Goal: Register for event/course

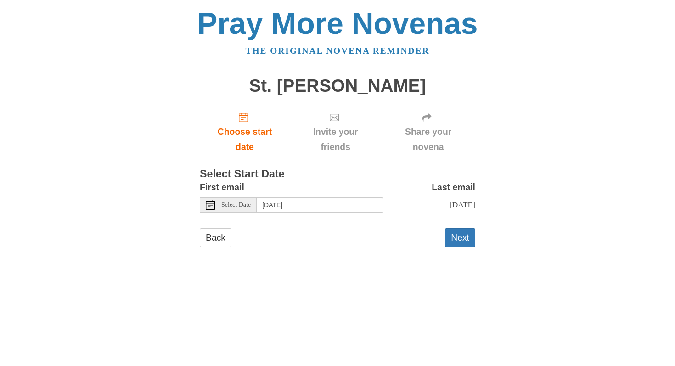
click at [208, 207] on icon at bounding box center [210, 205] width 9 height 9
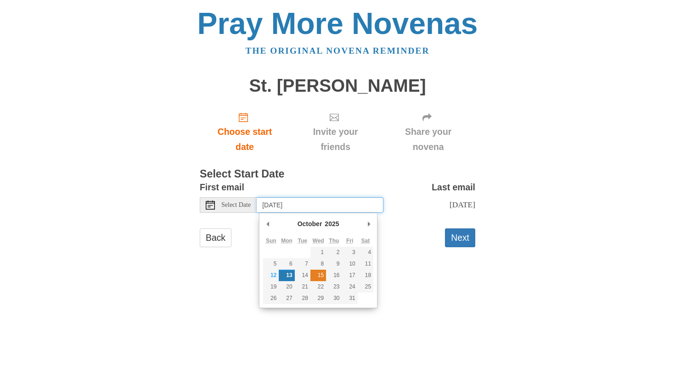
type input "Wednesday, October 15th"
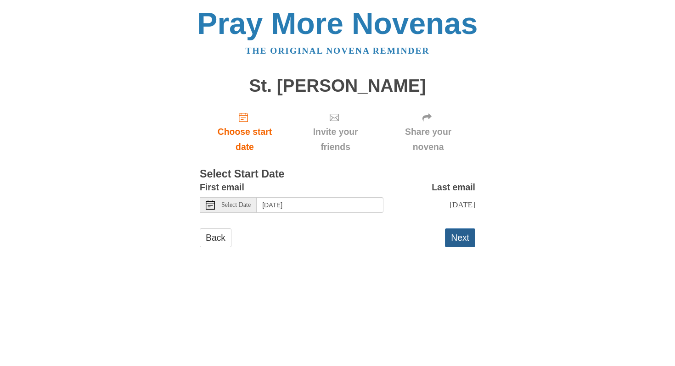
click at [466, 238] on button "Next" at bounding box center [460, 238] width 30 height 19
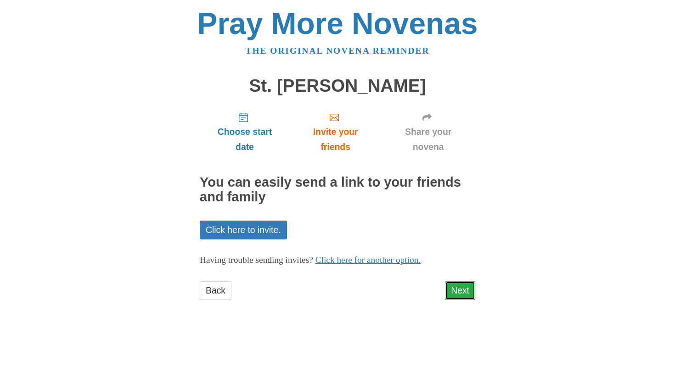
click at [458, 288] on link "Next" at bounding box center [460, 290] width 30 height 19
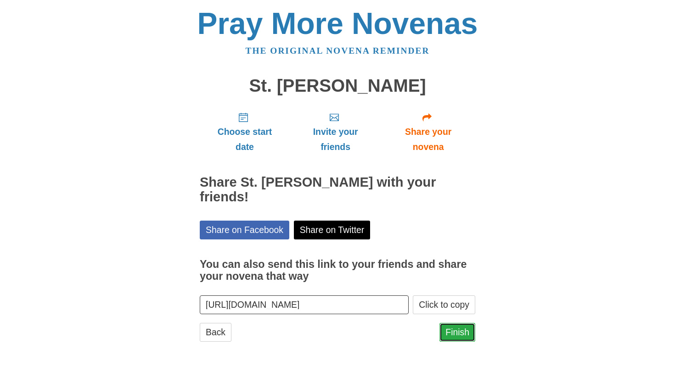
click at [456, 323] on link "Finish" at bounding box center [457, 332] width 36 height 19
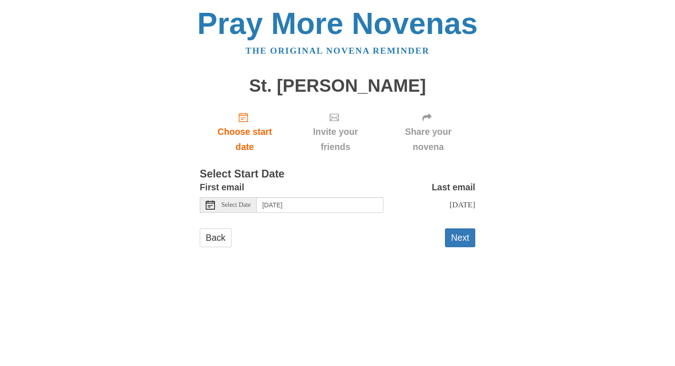
click at [213, 200] on div "Select Date" at bounding box center [228, 205] width 57 height 16
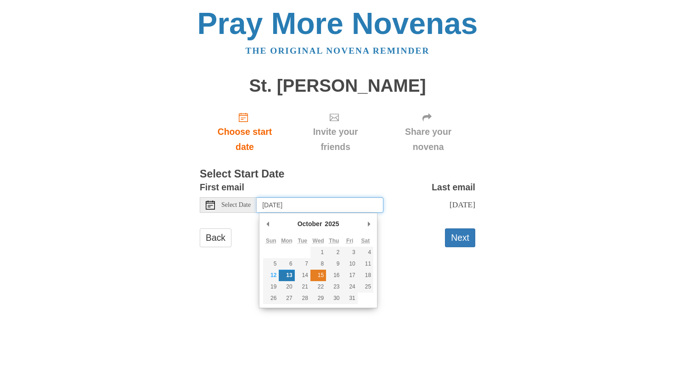
type input "[DATE]"
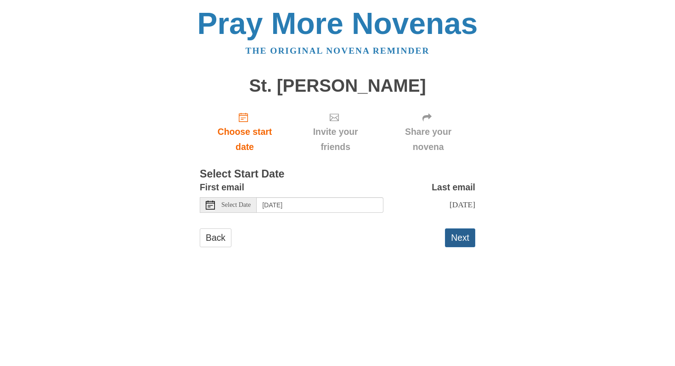
click at [463, 235] on button "Next" at bounding box center [460, 238] width 30 height 19
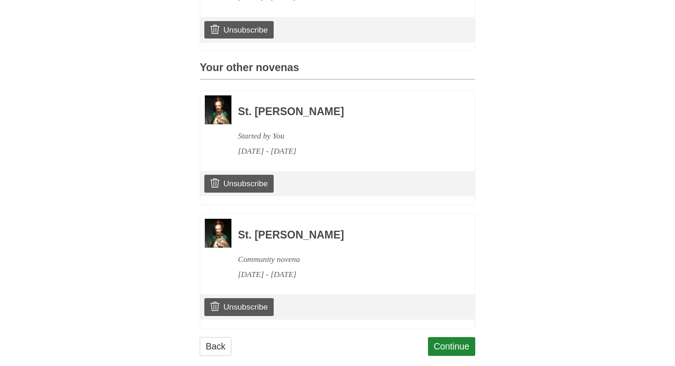
scroll to position [365, 0]
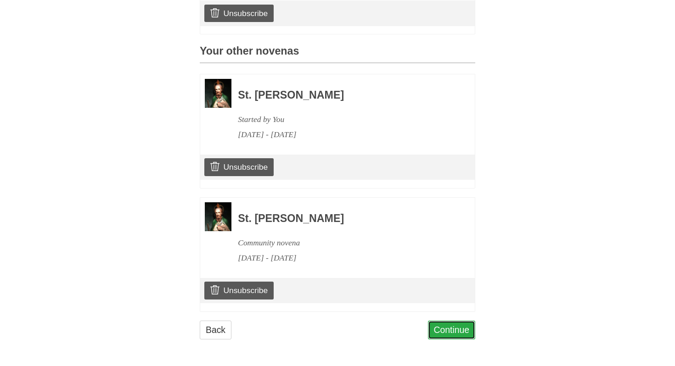
click at [450, 325] on link "Continue" at bounding box center [452, 330] width 48 height 19
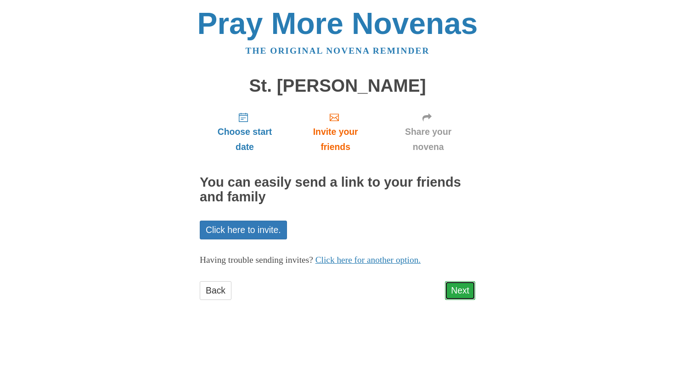
click at [459, 291] on link "Next" at bounding box center [460, 290] width 30 height 19
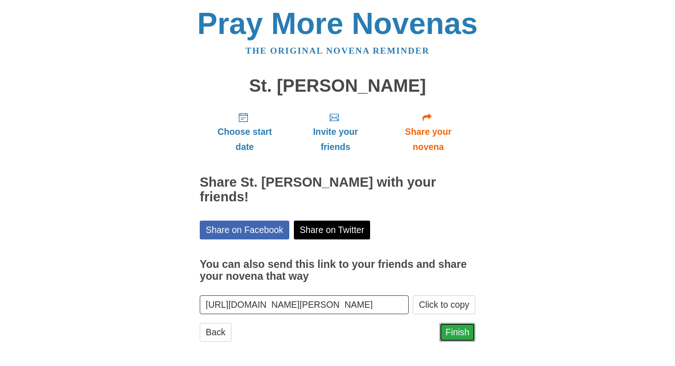
click at [457, 323] on link "Finish" at bounding box center [457, 332] width 36 height 19
